Goal: Use online tool/utility

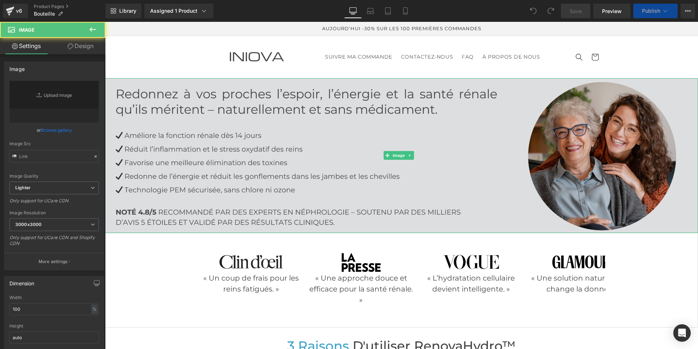
click at [259, 134] on img at bounding box center [401, 155] width 593 height 154
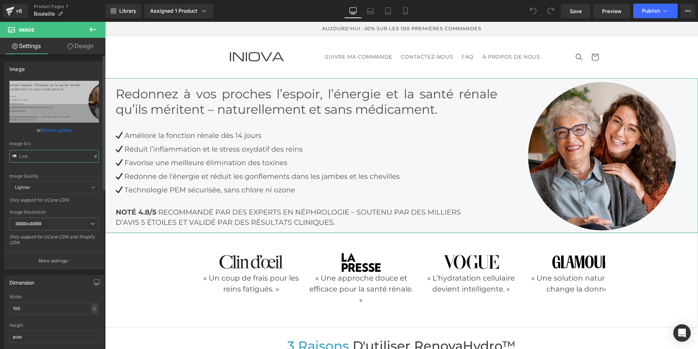
click at [76, 155] on input "text" at bounding box center [53, 156] width 89 height 13
type input "[URL][DOMAIN_NAME]"
click at [11, 14] on icon at bounding box center [10, 11] width 9 height 18
